Goal: Task Accomplishment & Management: Manage account settings

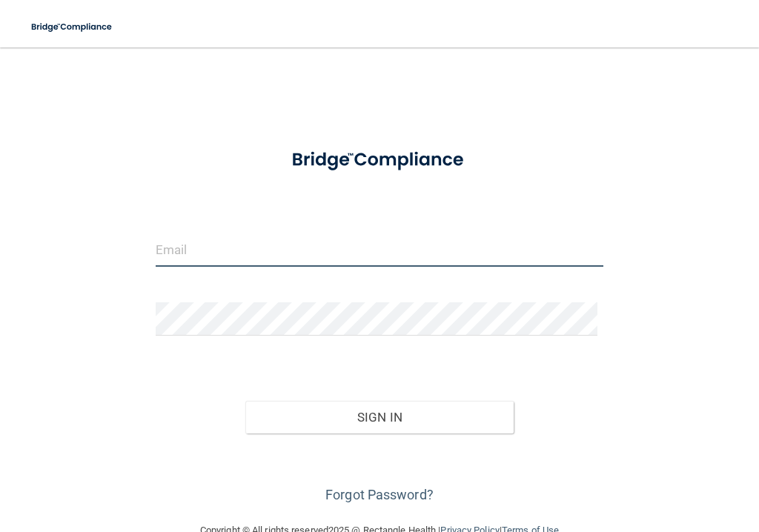
click at [273, 254] on input "email" at bounding box center [380, 250] width 448 height 33
click at [145, 457] on div "Forgot Password?" at bounding box center [380, 471] width 470 height 74
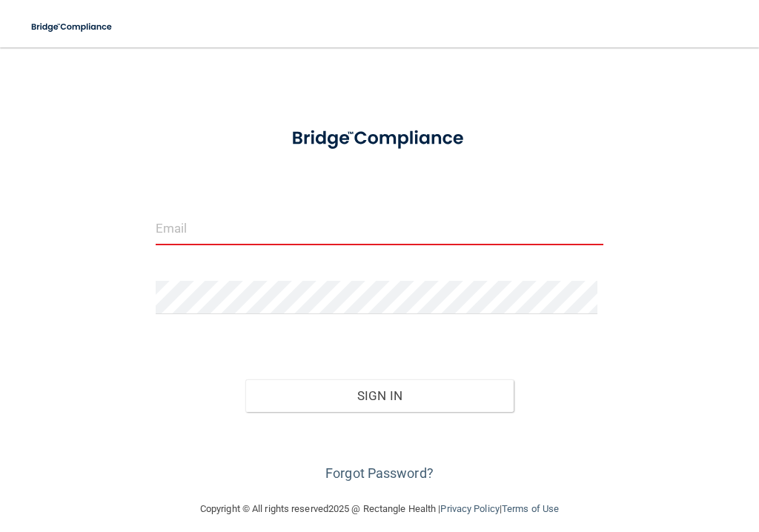
scroll to position [33, 0]
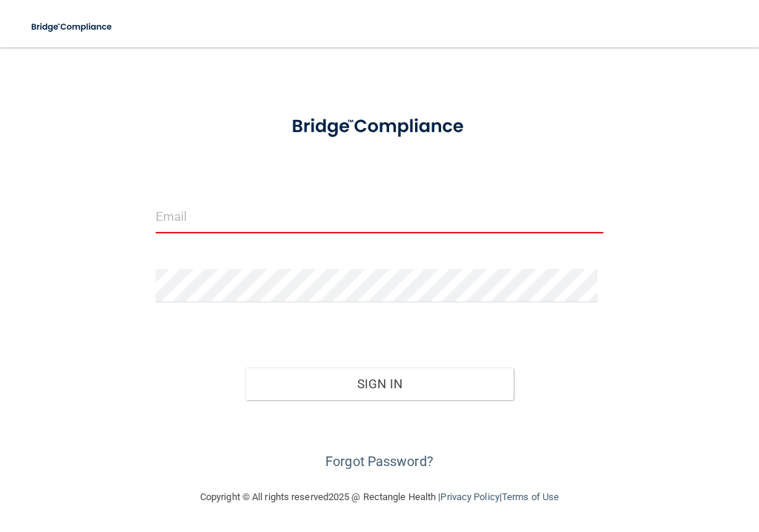
click at [204, 219] on input "email" at bounding box center [380, 216] width 448 height 33
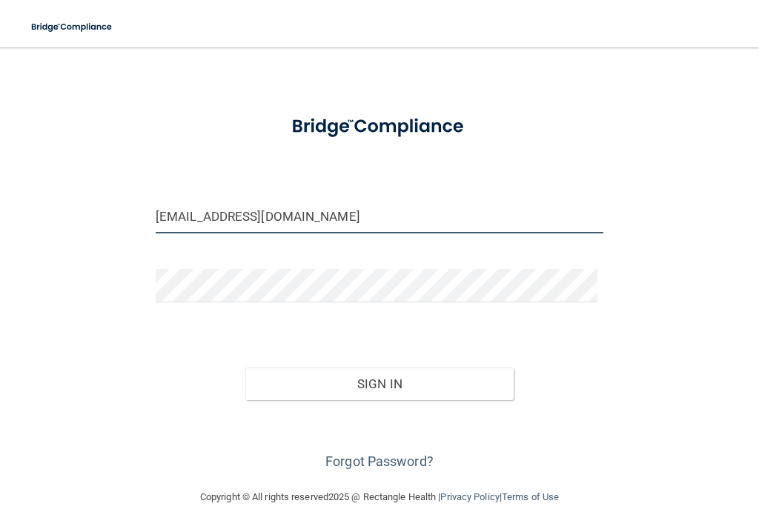
type input "[EMAIL_ADDRESS][DOMAIN_NAME]"
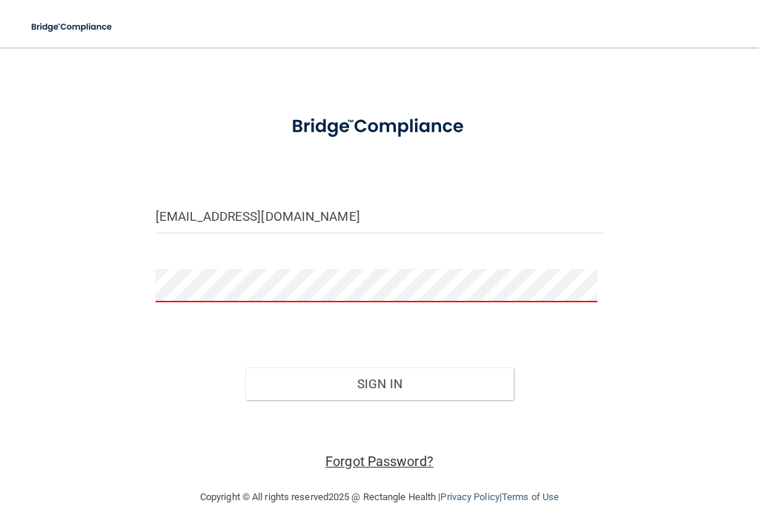
click at [371, 458] on link "Forgot Password?" at bounding box center [379, 462] width 108 height 16
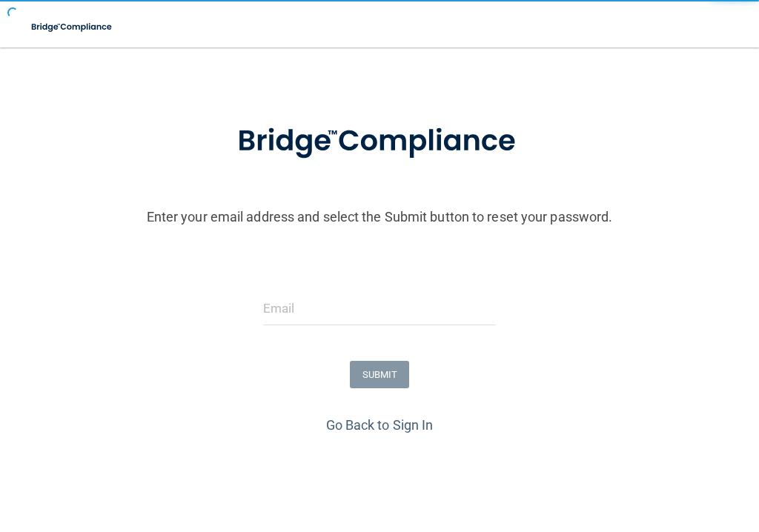
scroll to position [98, 0]
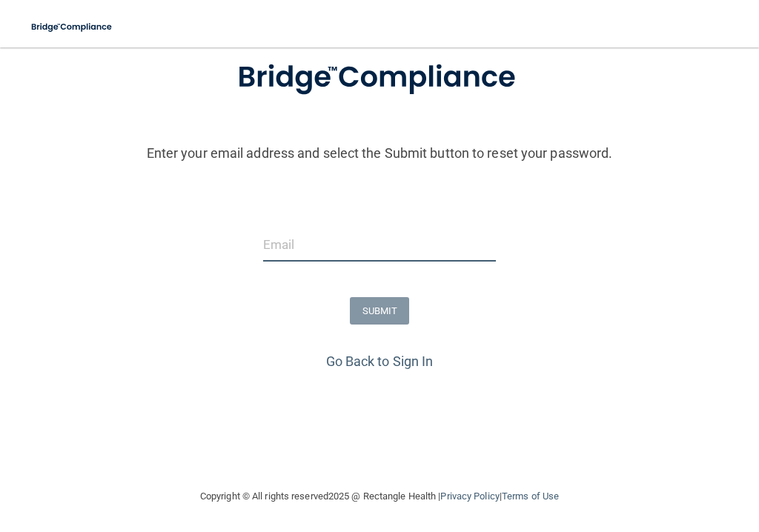
click at [377, 258] on input "email" at bounding box center [380, 244] width 234 height 33
type input "[EMAIL_ADDRESS][DOMAIN_NAME]"
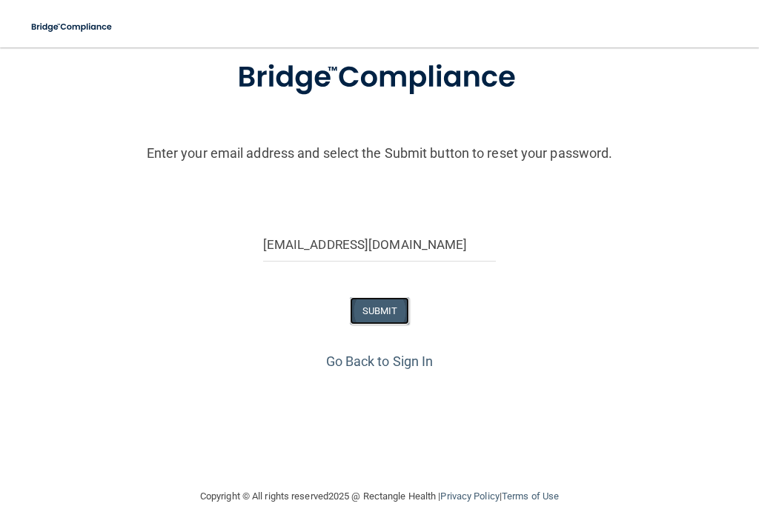
click at [356, 320] on button "SUBMIT" at bounding box center [380, 310] width 60 height 27
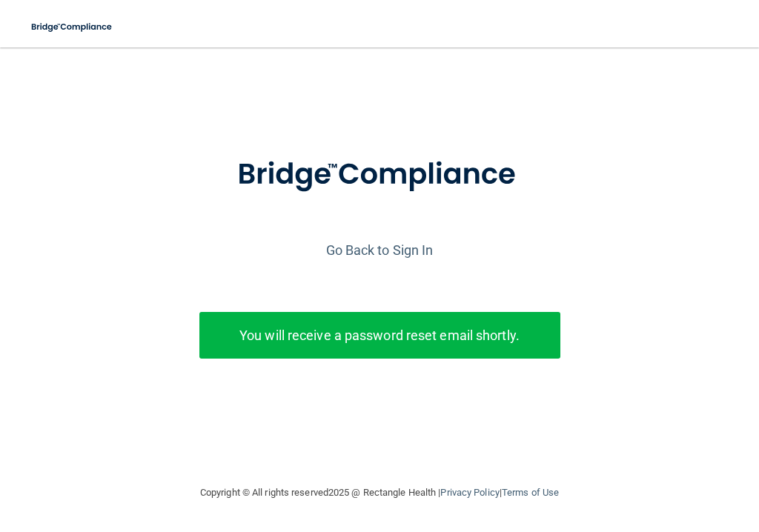
drag, startPoint x: 348, startPoint y: 324, endPoint x: 305, endPoint y: 199, distance: 131.5
click at [305, 199] on img at bounding box center [379, 174] width 345 height 77
click at [380, 245] on link "Go Back to Sign In" at bounding box center [379, 250] width 107 height 16
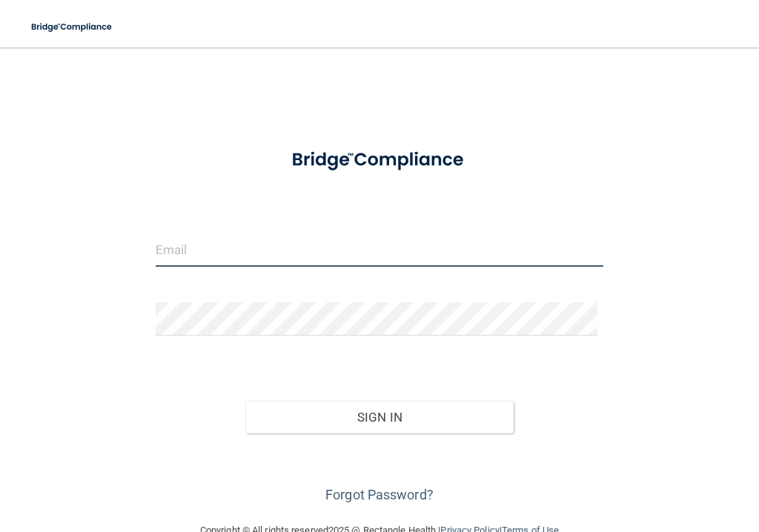
click at [380, 245] on input "email" at bounding box center [380, 250] width 448 height 33
click at [684, 380] on div "Invalid email/password. You don't have permission to access that page. Sign In …" at bounding box center [380, 284] width 700 height 445
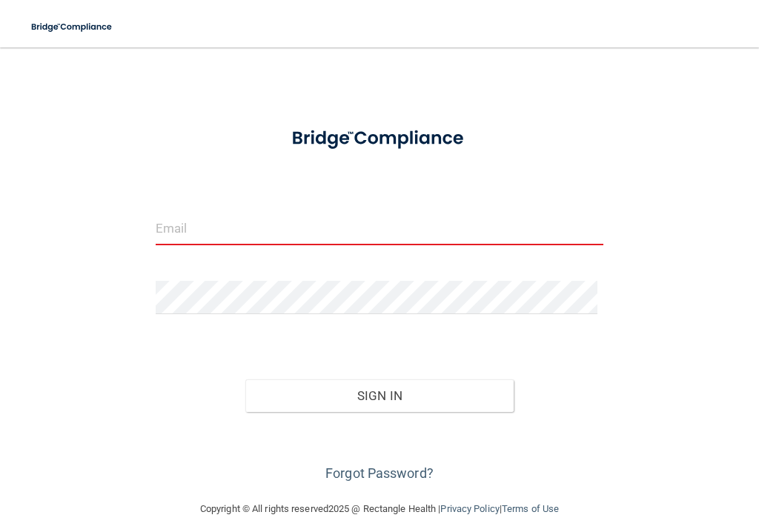
scroll to position [33, 0]
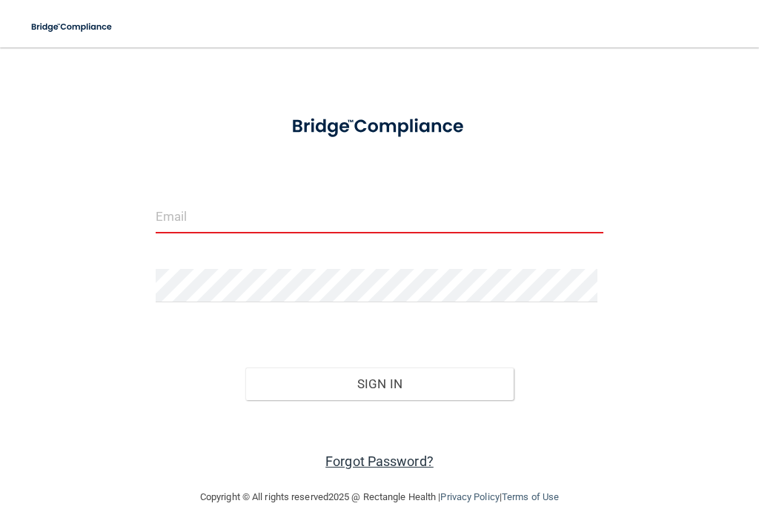
click at [404, 463] on link "Forgot Password?" at bounding box center [379, 462] width 108 height 16
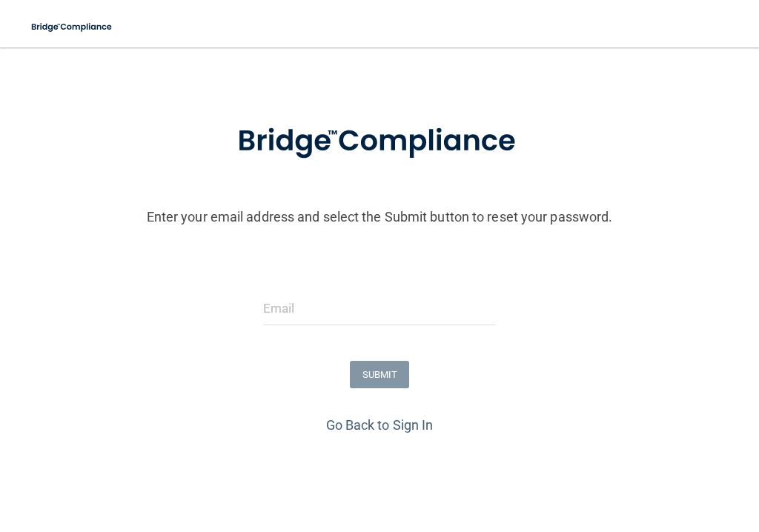
scroll to position [98, 0]
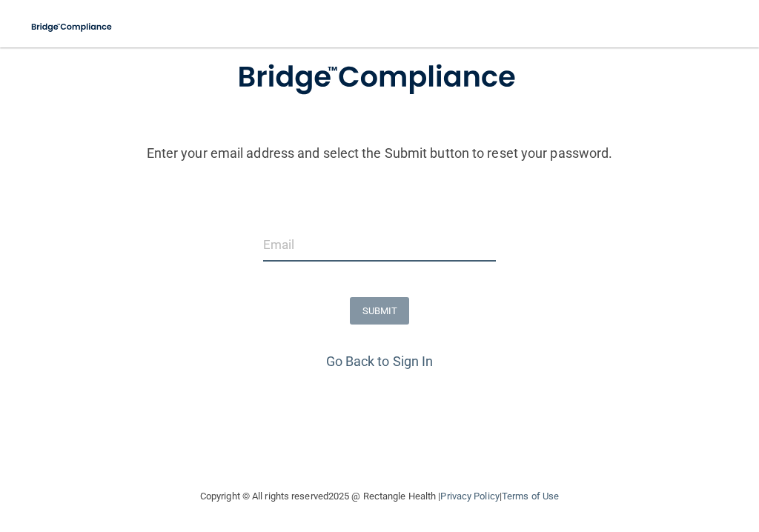
click at [431, 252] on input "email" at bounding box center [380, 244] width 234 height 33
type input "[EMAIL_ADDRESS][DOMAIN_NAME]"
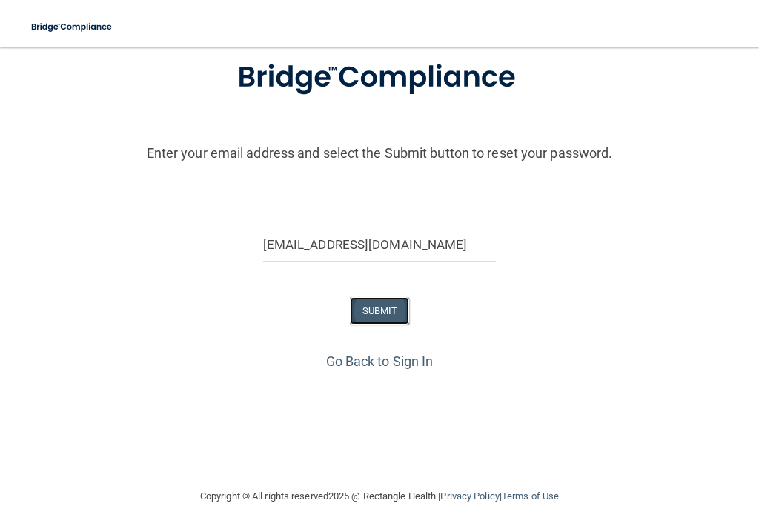
click at [385, 308] on button "SUBMIT" at bounding box center [380, 310] width 60 height 27
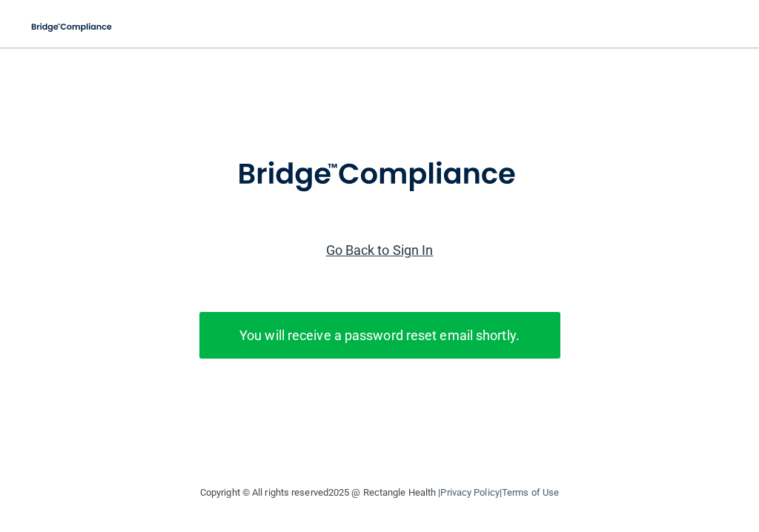
click at [371, 256] on link "Go Back to Sign In" at bounding box center [379, 250] width 107 height 16
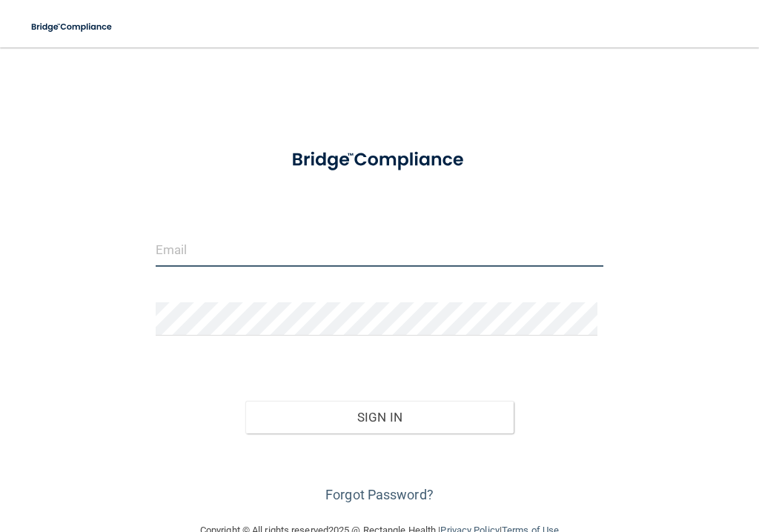
click at [371, 256] on input "email" at bounding box center [380, 250] width 448 height 33
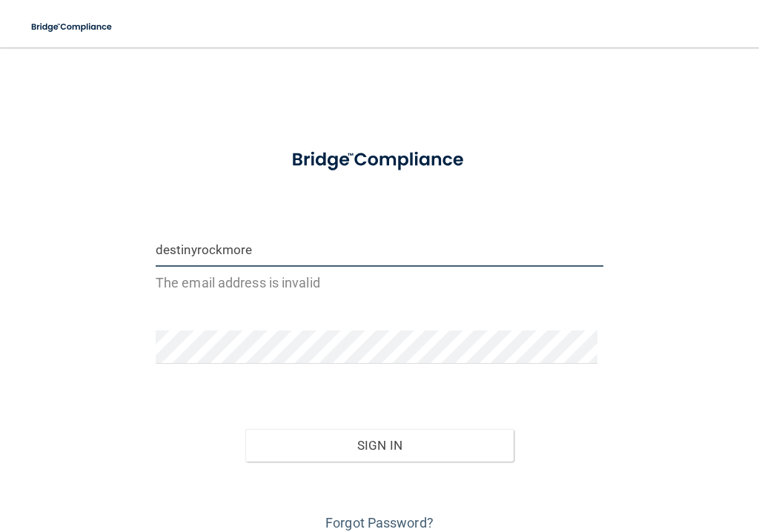
type input "[EMAIL_ADDRESS][DOMAIN_NAME]"
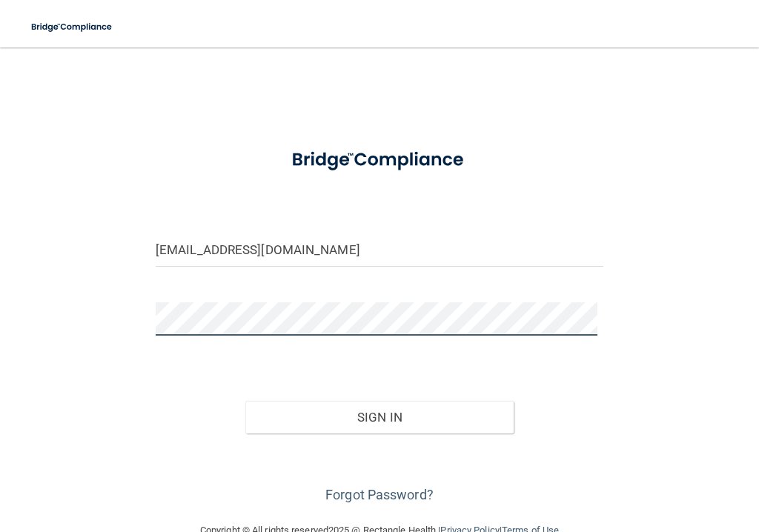
click at [245, 401] on button "Sign In" at bounding box center [379, 417] width 269 height 33
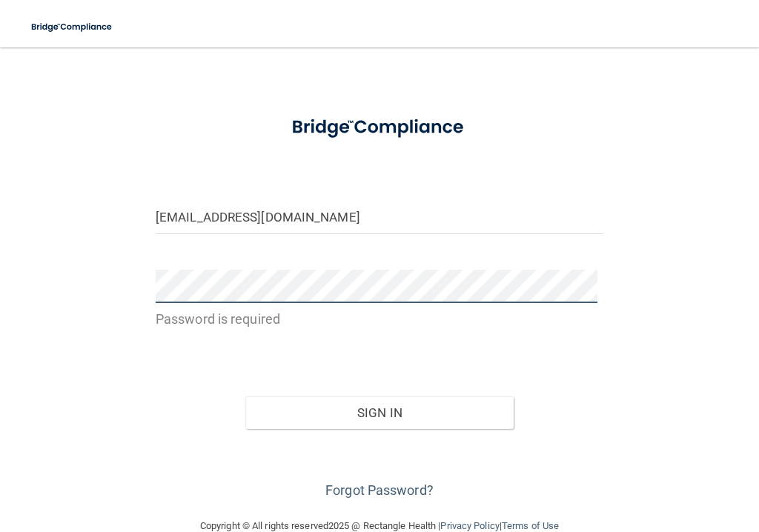
scroll to position [59, 0]
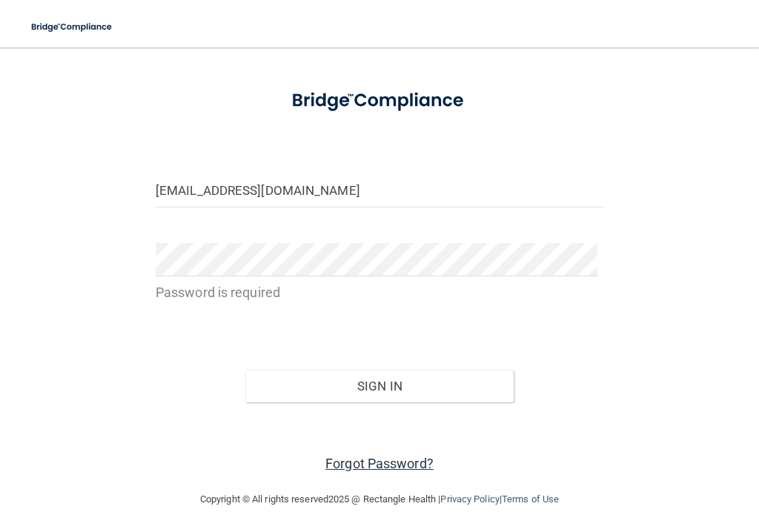
click at [406, 466] on link "Forgot Password?" at bounding box center [379, 464] width 108 height 16
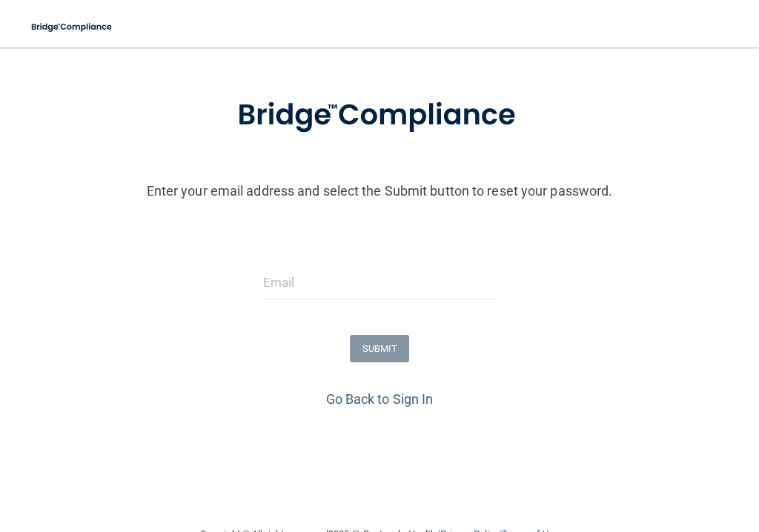
scroll to position [95, 0]
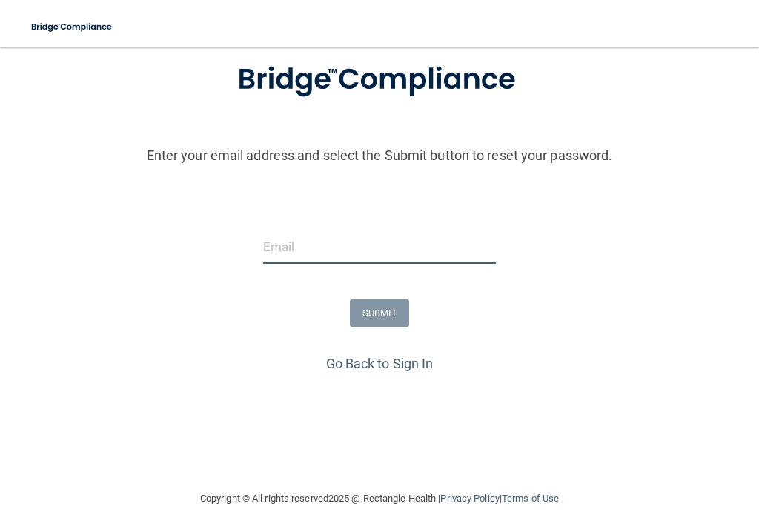
click at [348, 258] on input "email" at bounding box center [380, 247] width 234 height 33
type input "[EMAIL_ADDRESS][DOMAIN_NAME]"
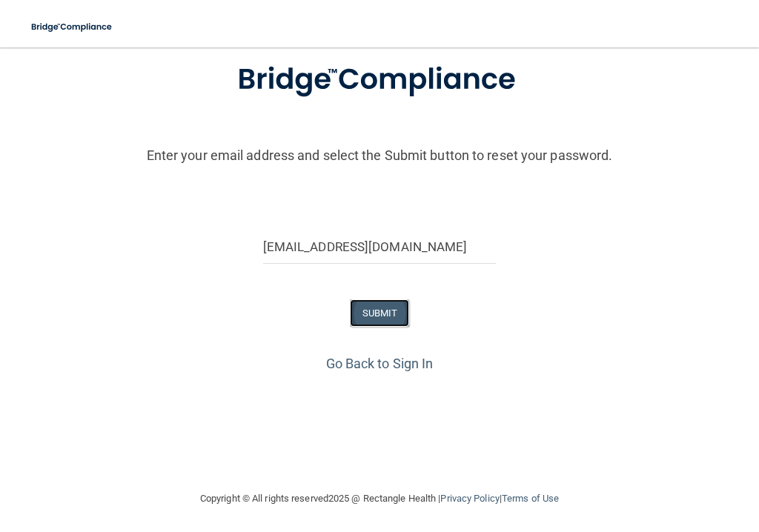
click at [372, 322] on button "SUBMIT" at bounding box center [380, 313] width 60 height 27
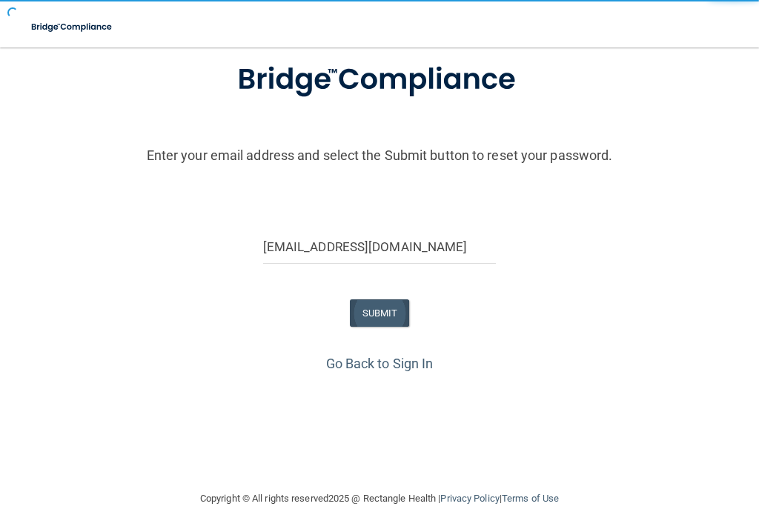
scroll to position [0, 0]
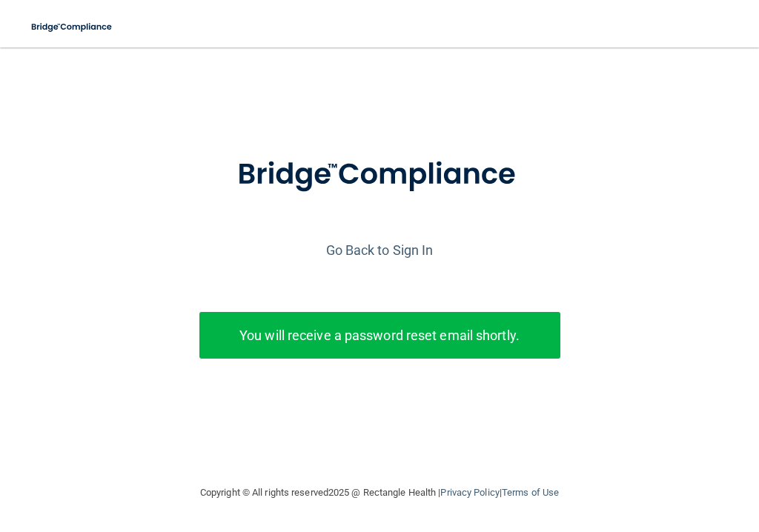
click at [383, 322] on div "You will receive a password reset email shortly." at bounding box center [379, 335] width 361 height 47
click at [413, 252] on link "Go Back to Sign In" at bounding box center [379, 250] width 107 height 16
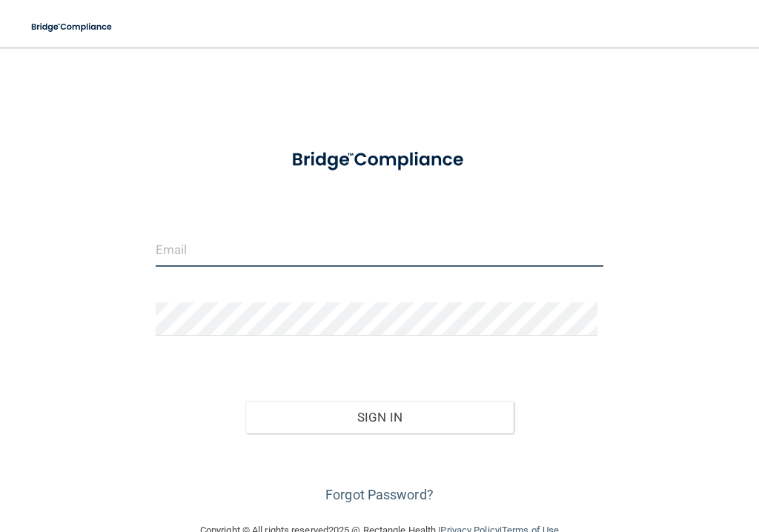
click at [243, 246] on input "email" at bounding box center [380, 250] width 448 height 33
click at [304, 242] on input "email" at bounding box center [380, 250] width 448 height 33
type input "[EMAIL_ADDRESS][DOMAIN_NAME]"
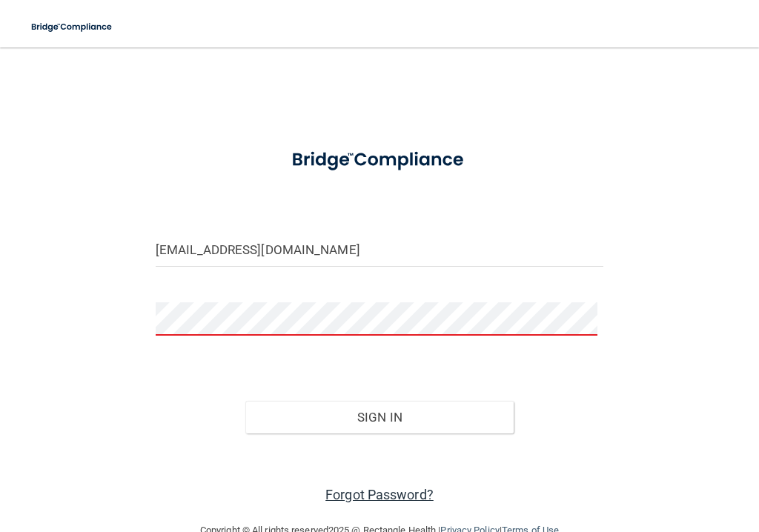
click at [350, 498] on link "Forgot Password?" at bounding box center [379, 495] width 108 height 16
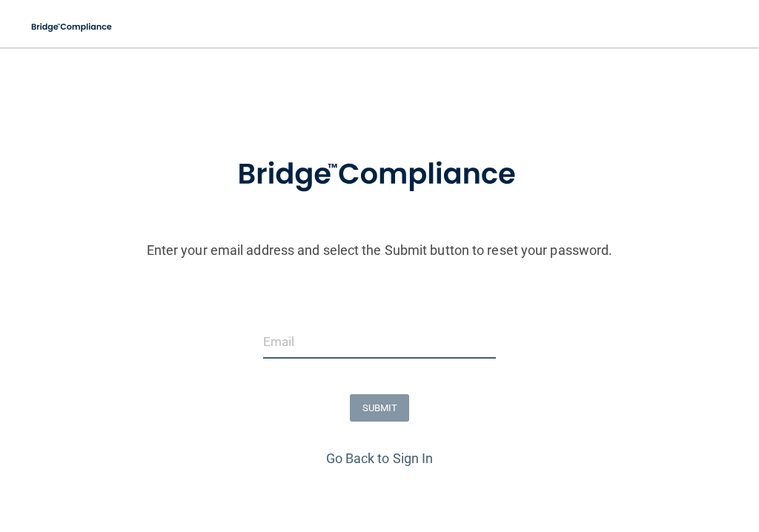
drag, startPoint x: 303, startPoint y: 344, endPoint x: 282, endPoint y: 343, distance: 21.6
click at [282, 343] on input "email" at bounding box center [380, 341] width 234 height 33
type input "[EMAIL_ADDRESS][DOMAIN_NAME]"
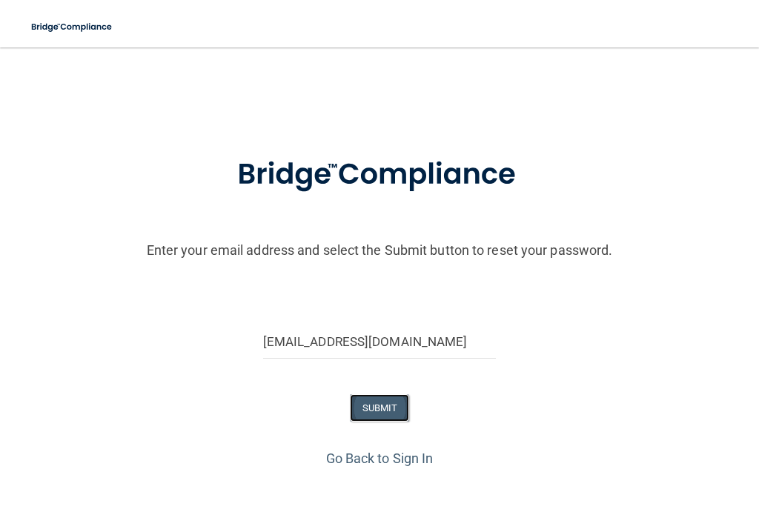
click at [356, 403] on button "SUBMIT" at bounding box center [380, 407] width 60 height 27
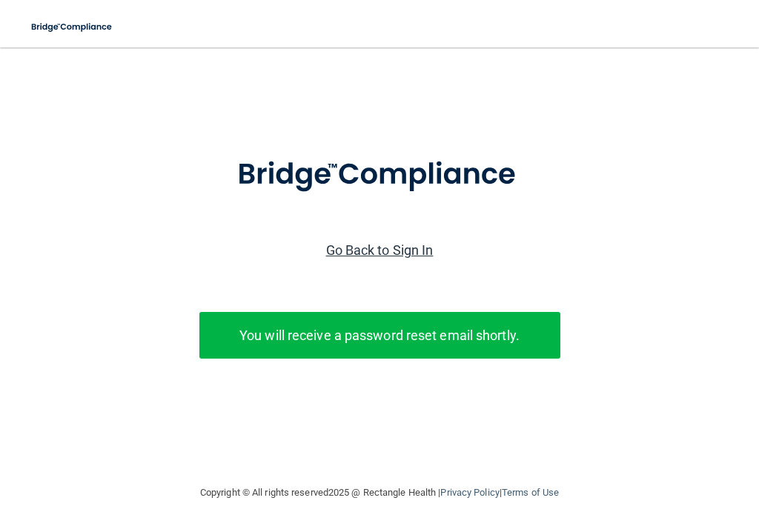
click at [391, 245] on link "Go Back to Sign In" at bounding box center [379, 250] width 107 height 16
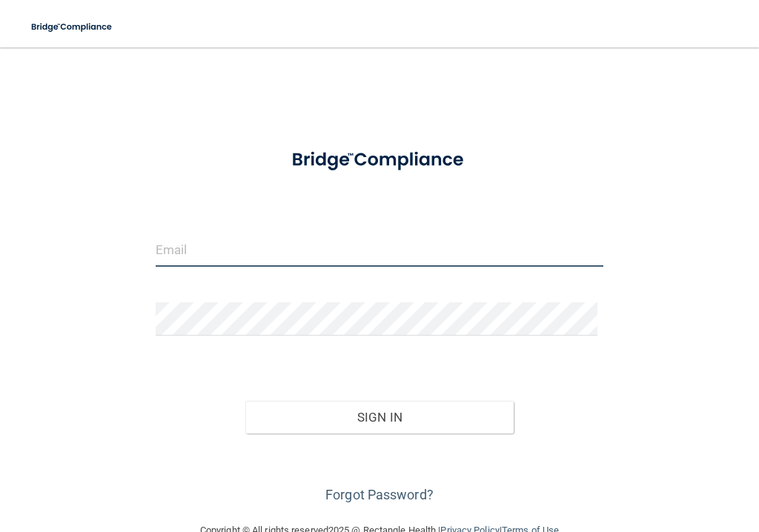
click at [373, 248] on input "email" at bounding box center [380, 250] width 448 height 33
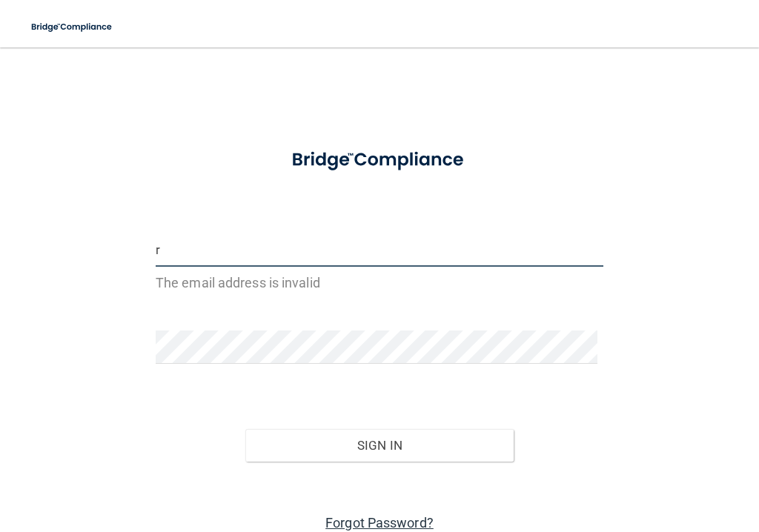
type input "r"
click at [392, 526] on link "Forgot Password?" at bounding box center [379, 523] width 108 height 16
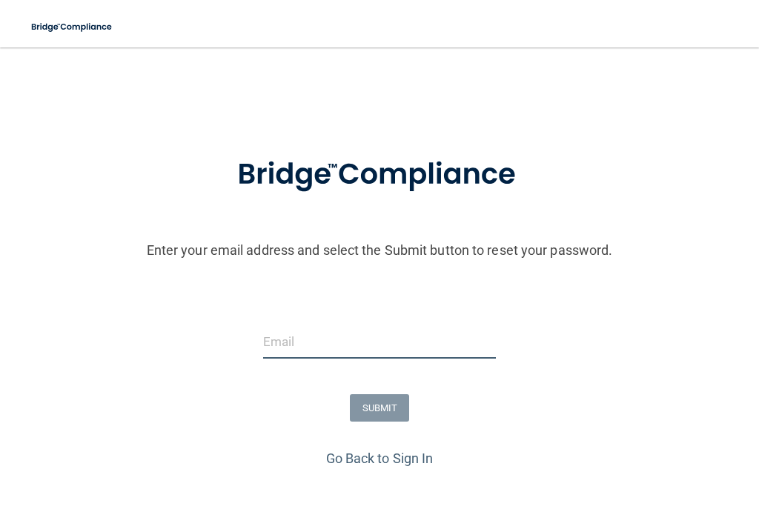
click at [347, 348] on input "email" at bounding box center [380, 341] width 234 height 33
type input "[EMAIL_ADDRESS][DOMAIN_NAME]"
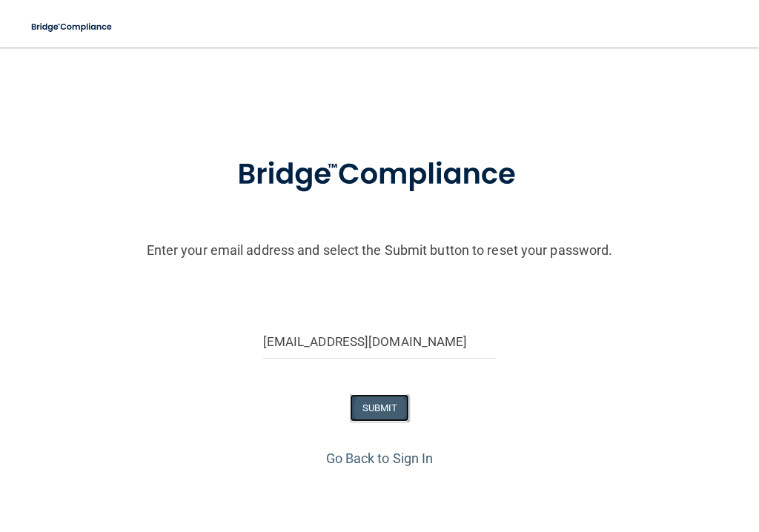
click at [365, 406] on button "SUBMIT" at bounding box center [380, 407] width 60 height 27
